Goal: Transaction & Acquisition: Purchase product/service

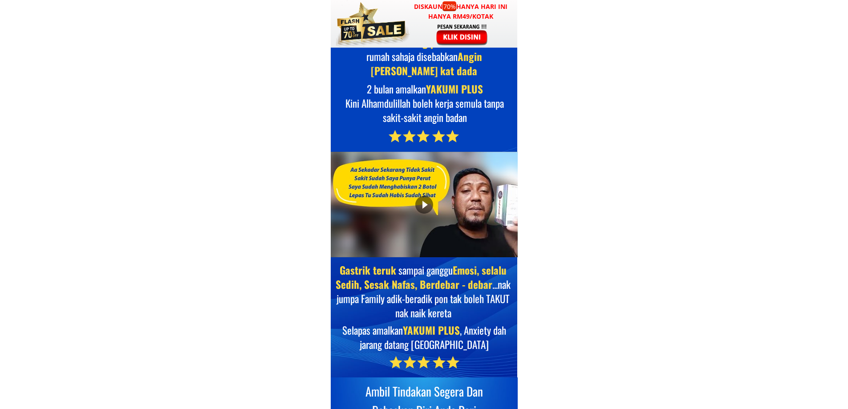
scroll to position [5032, 0]
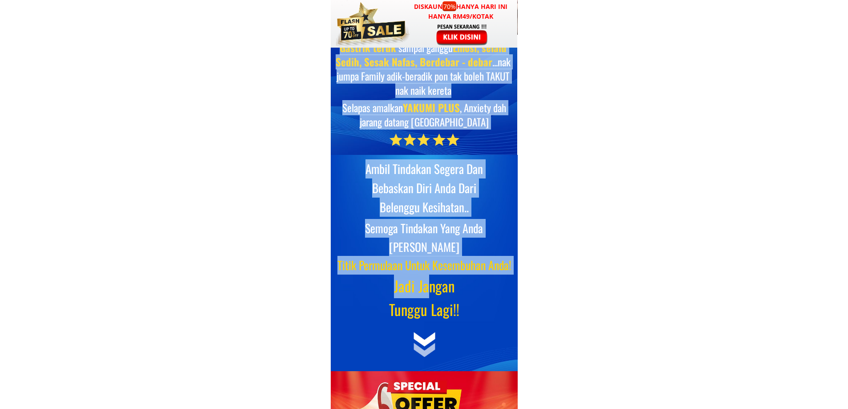
drag, startPoint x: 416, startPoint y: 154, endPoint x: 433, endPoint y: 303, distance: 150.1
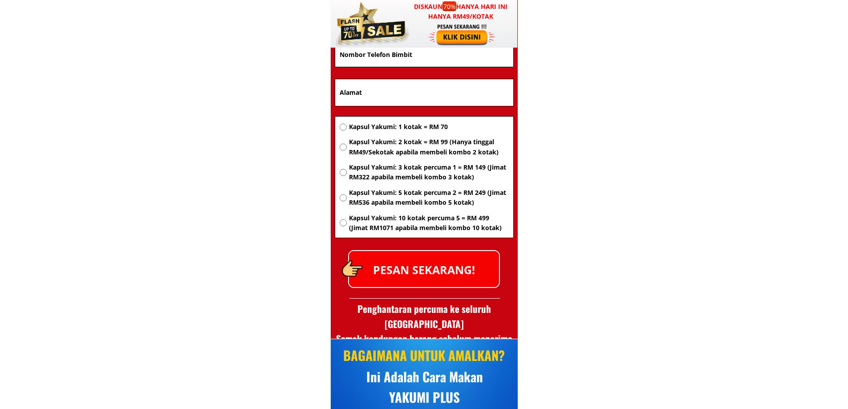
scroll to position [5566, 0]
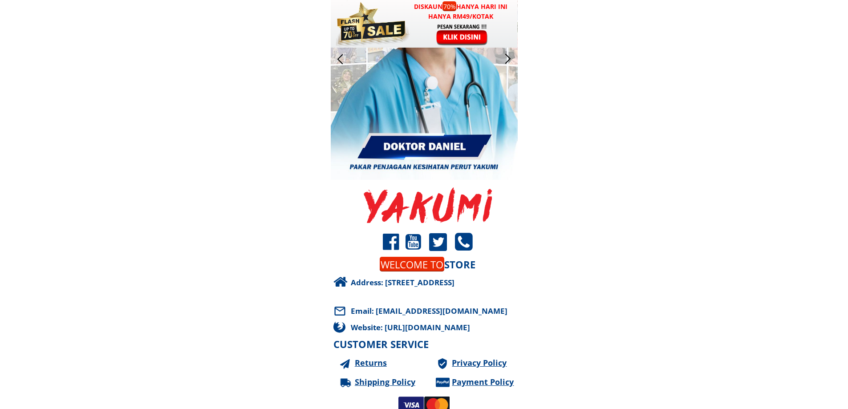
scroll to position [8581, 0]
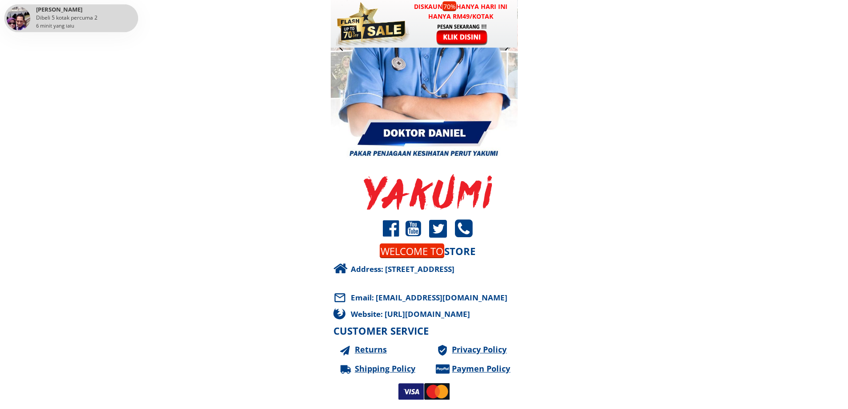
scroll to position [8581, 0]
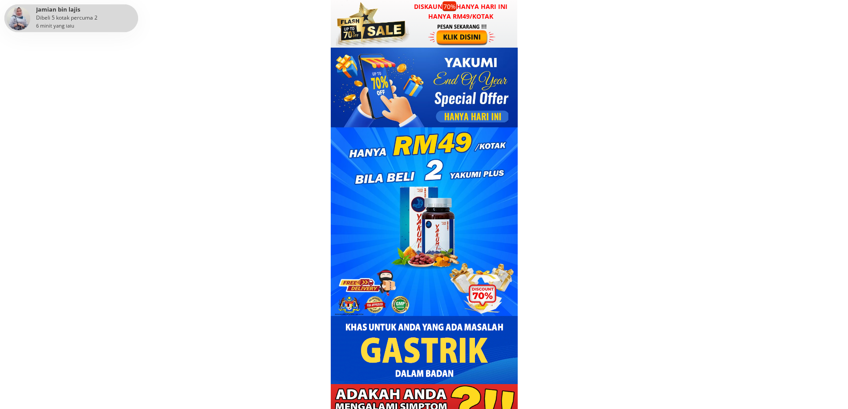
scroll to position [223, 0]
